Goal: Information Seeking & Learning: Learn about a topic

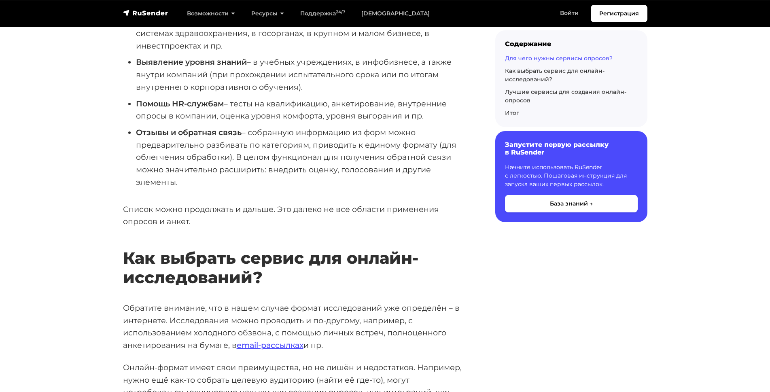
scroll to position [965, 0]
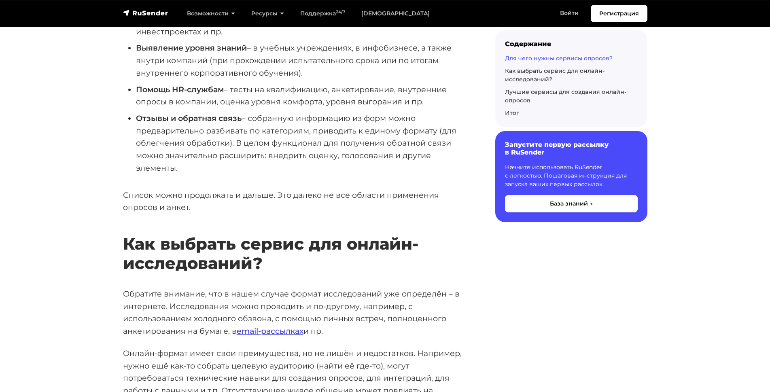
click at [238, 326] on link "email-рассылках" at bounding box center [270, 331] width 67 height 10
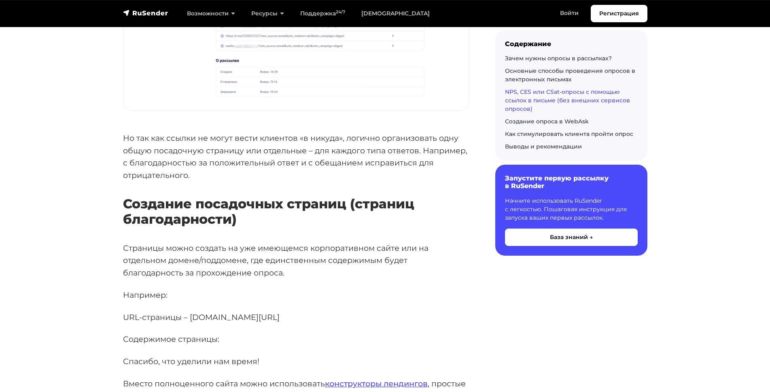
scroll to position [2994, 0]
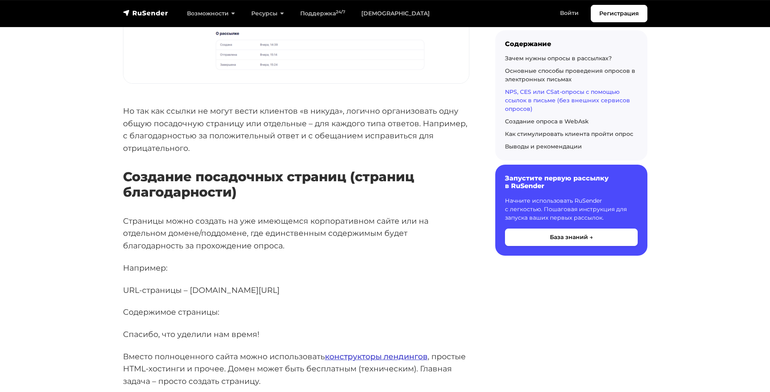
click at [341, 351] on link "конструкторы лендингов" at bounding box center [376, 356] width 103 height 10
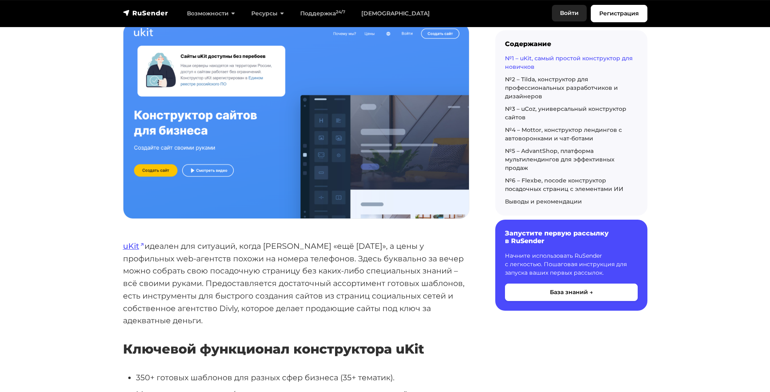
scroll to position [318, 0]
